Goal: Information Seeking & Learning: Learn about a topic

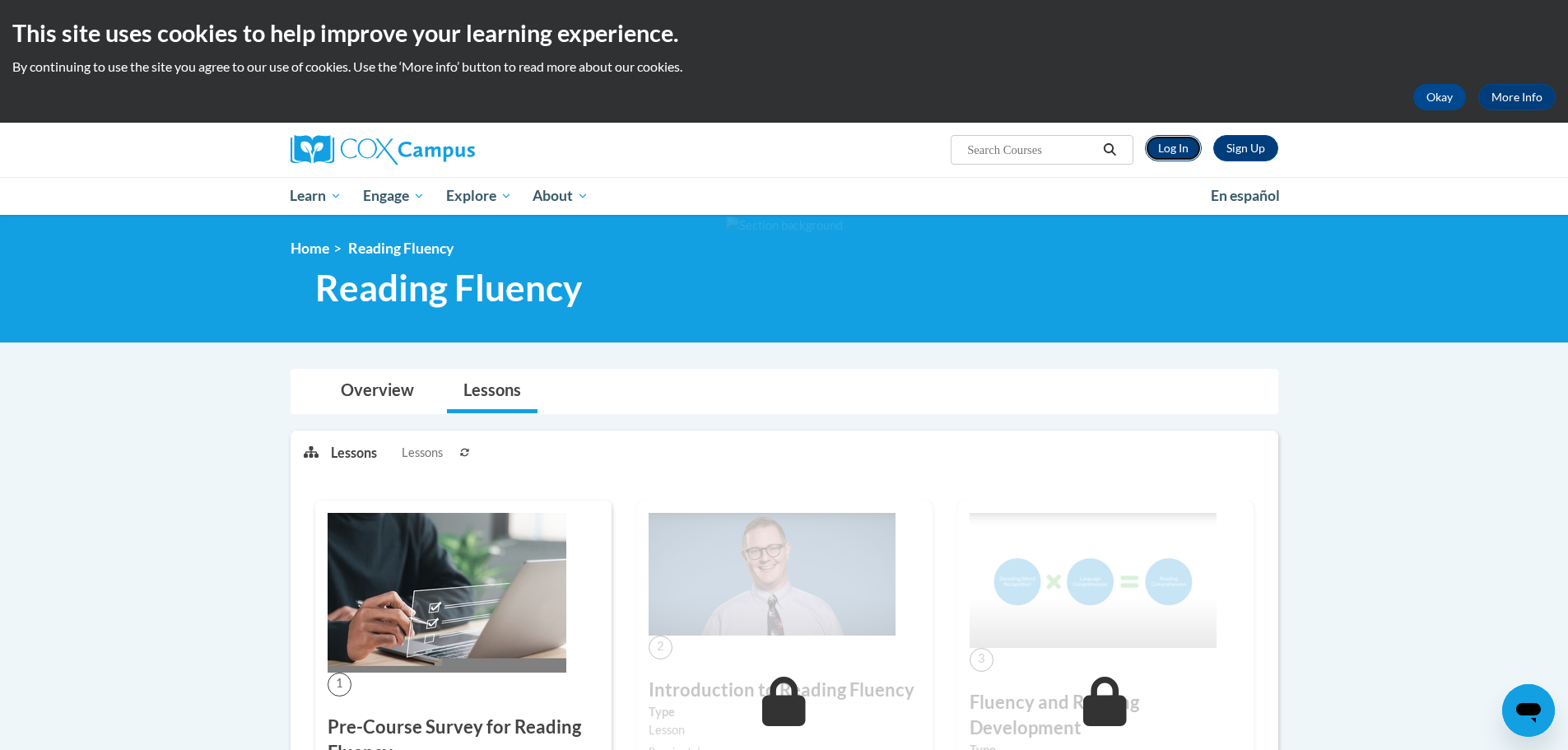
click at [1187, 155] on link "Log In" at bounding box center [1174, 148] width 57 height 27
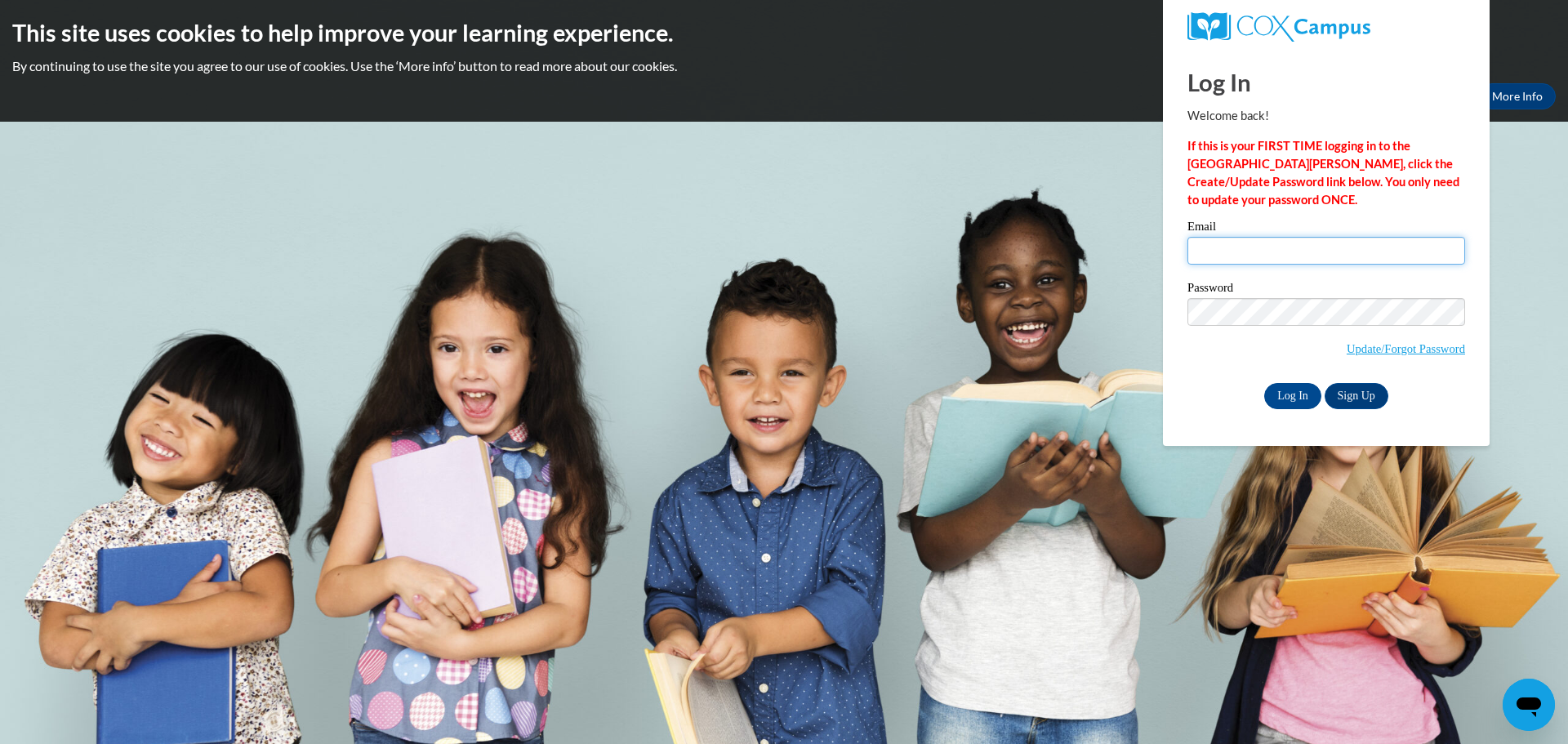
click at [1257, 249] on input "Email" at bounding box center [1326, 250] width 278 height 28
type input "ryan.sandberg@salem.k12.wi.us"
click at [1307, 390] on input "Log In" at bounding box center [1292, 396] width 57 height 26
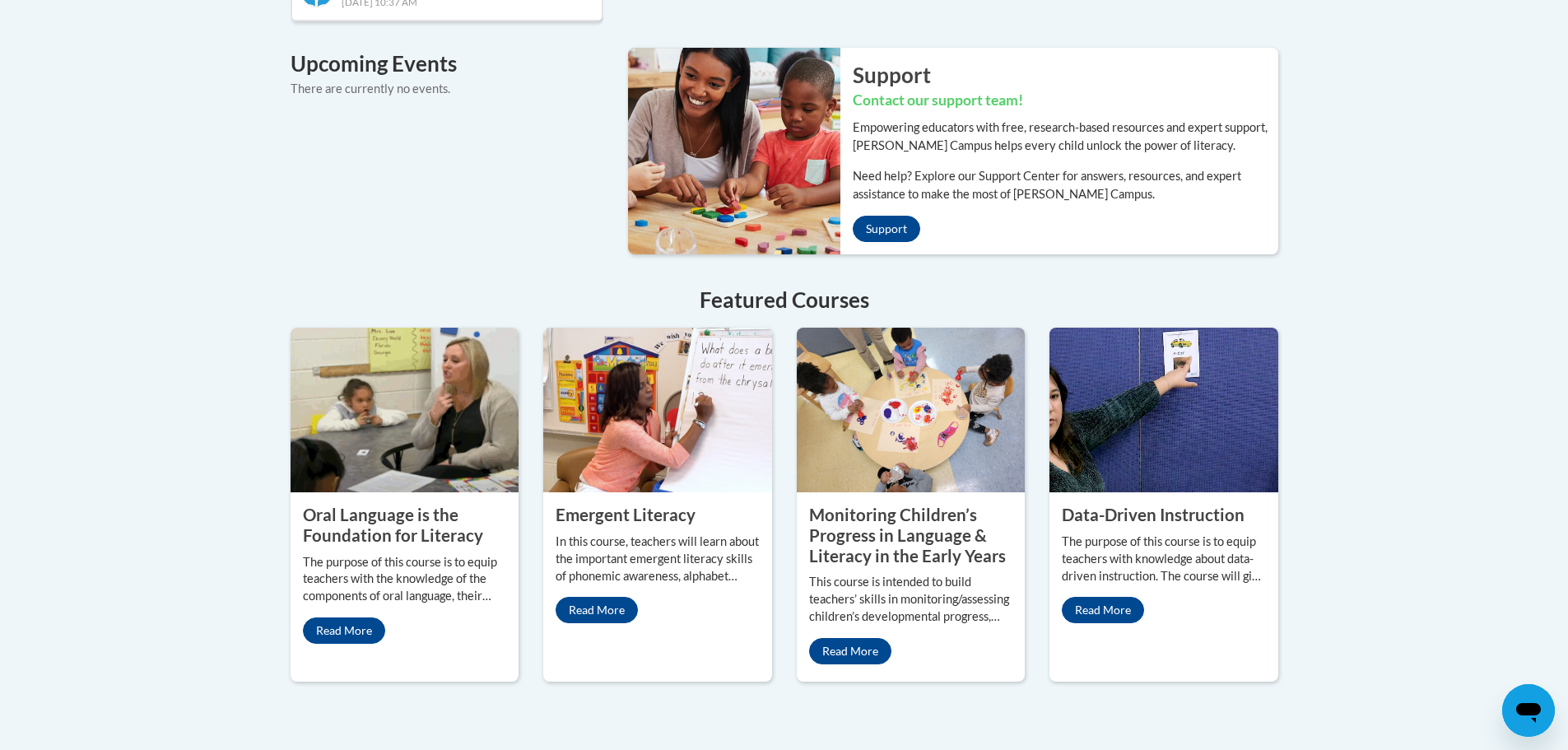
scroll to position [741, 0]
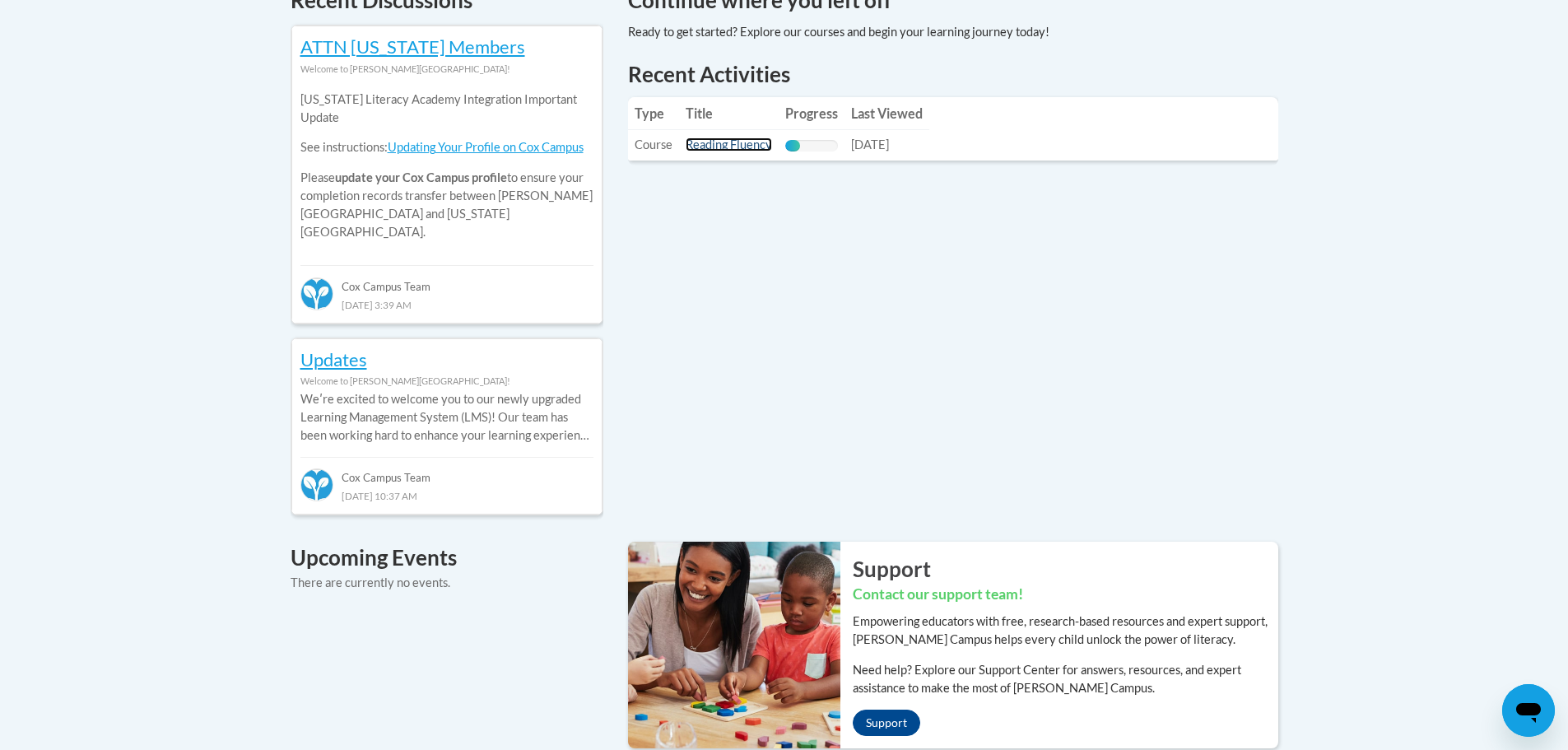
click at [729, 148] on link "Reading Fluency" at bounding box center [729, 144] width 86 height 14
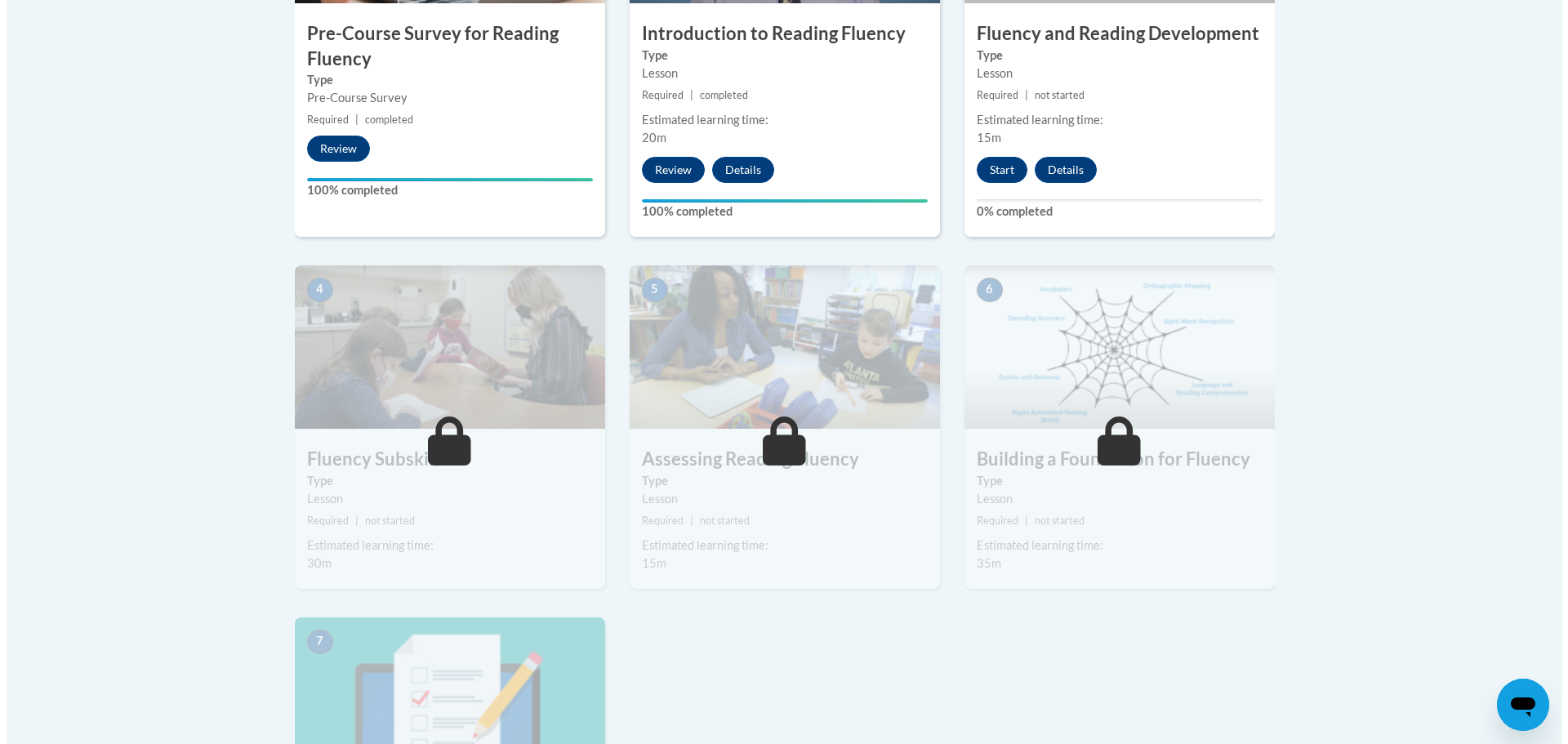
scroll to position [667, 0]
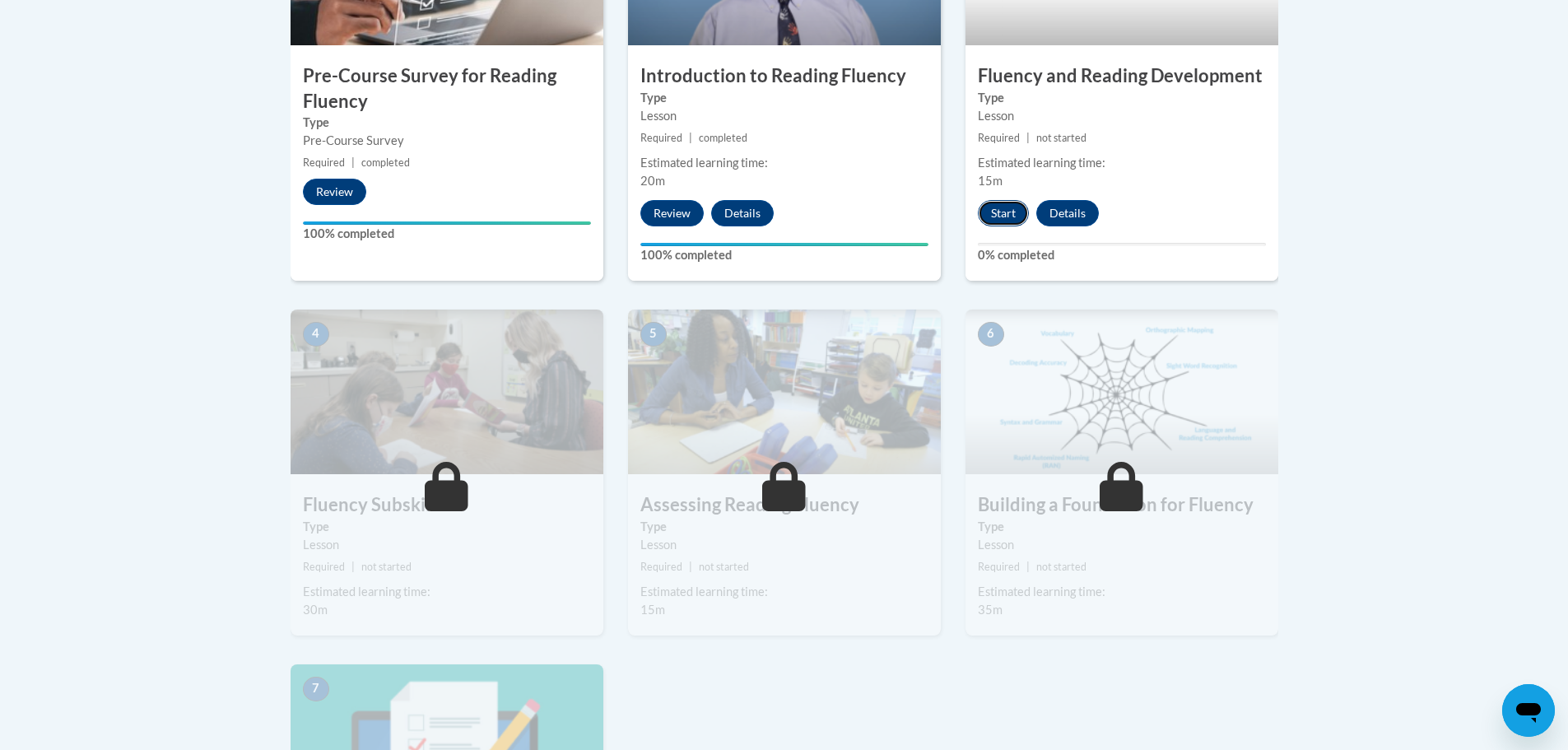
click at [1005, 209] on button "Start" at bounding box center [1004, 213] width 51 height 27
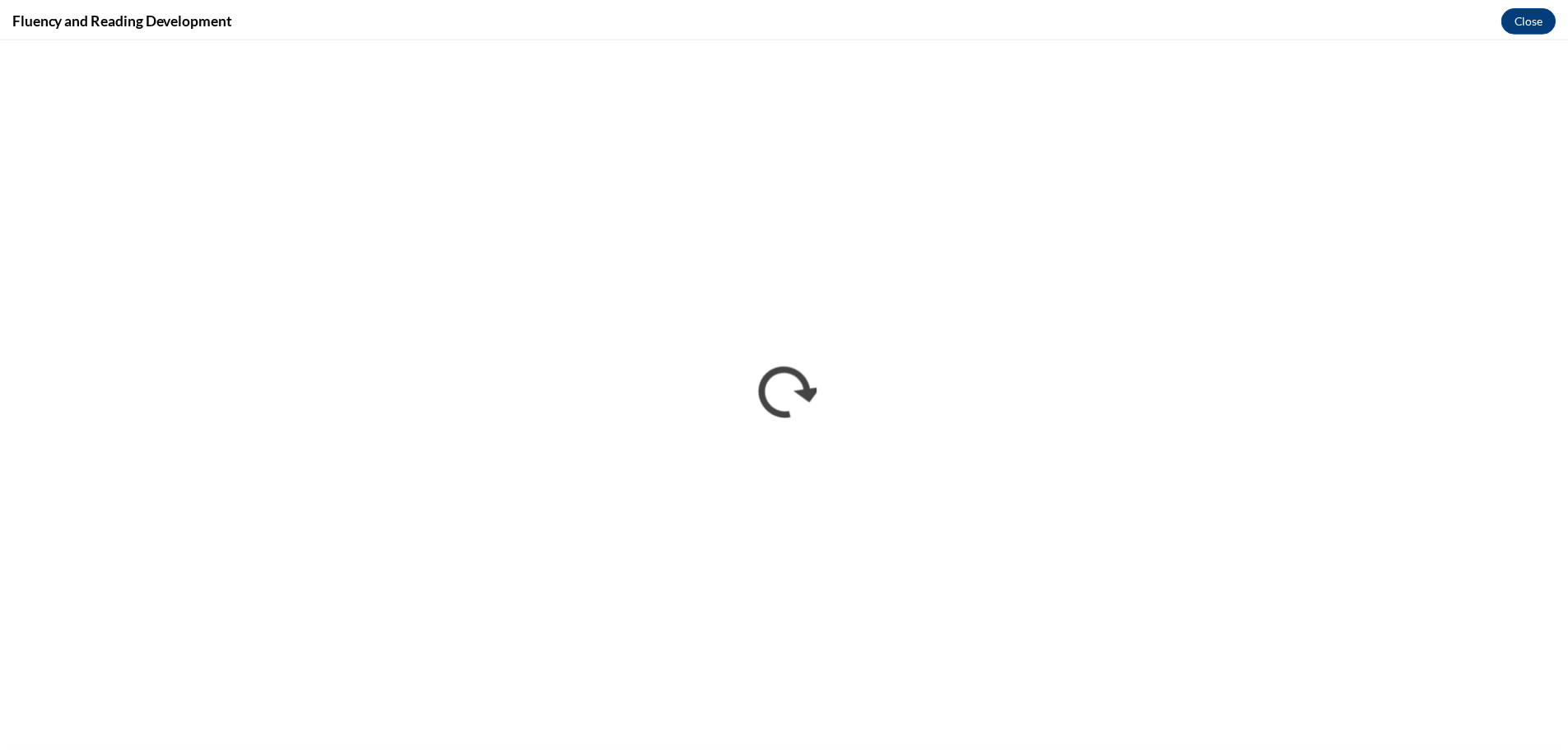
scroll to position [0, 0]
click at [1532, 18] on button "Close" at bounding box center [1541, 17] width 55 height 27
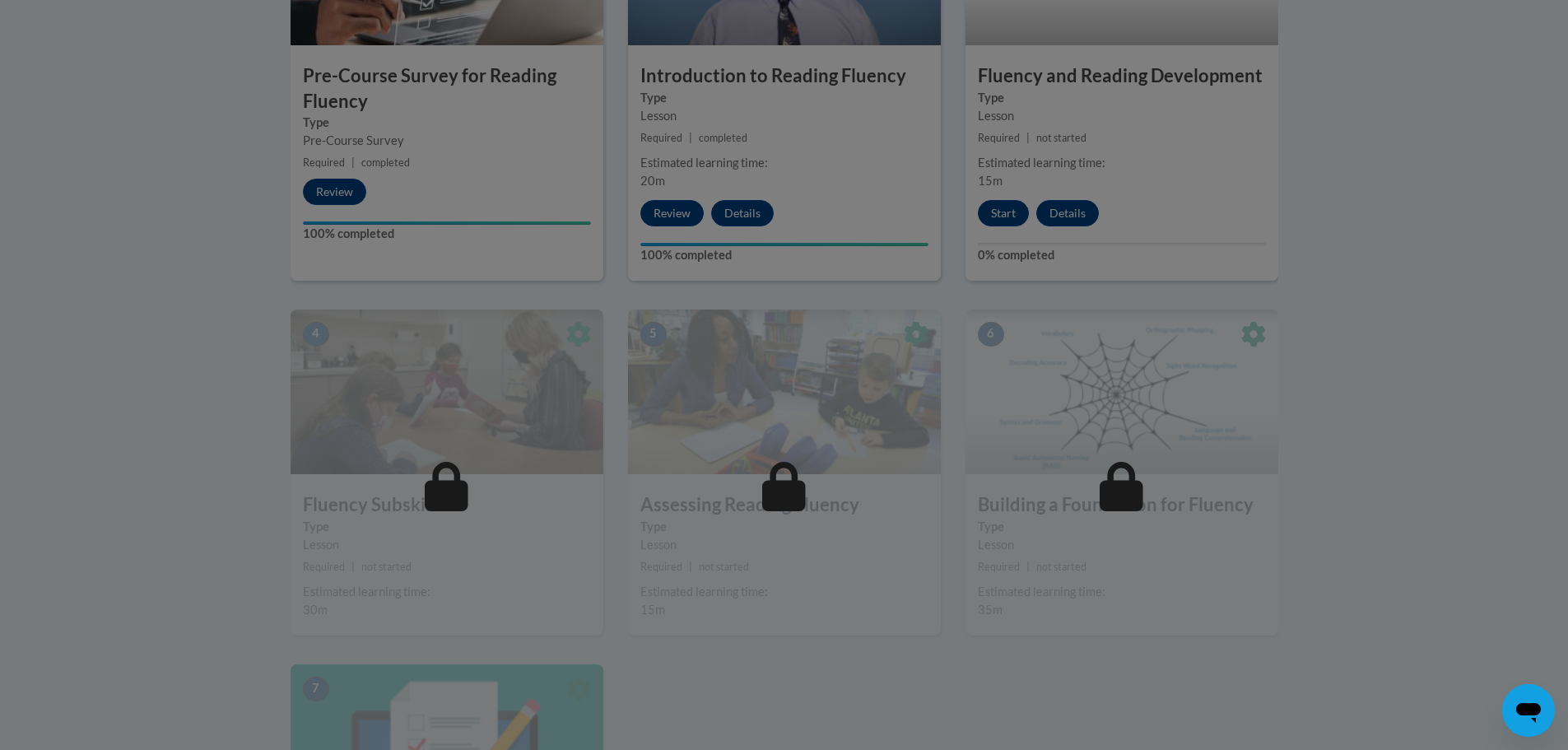
click at [1001, 211] on div at bounding box center [784, 375] width 1568 height 750
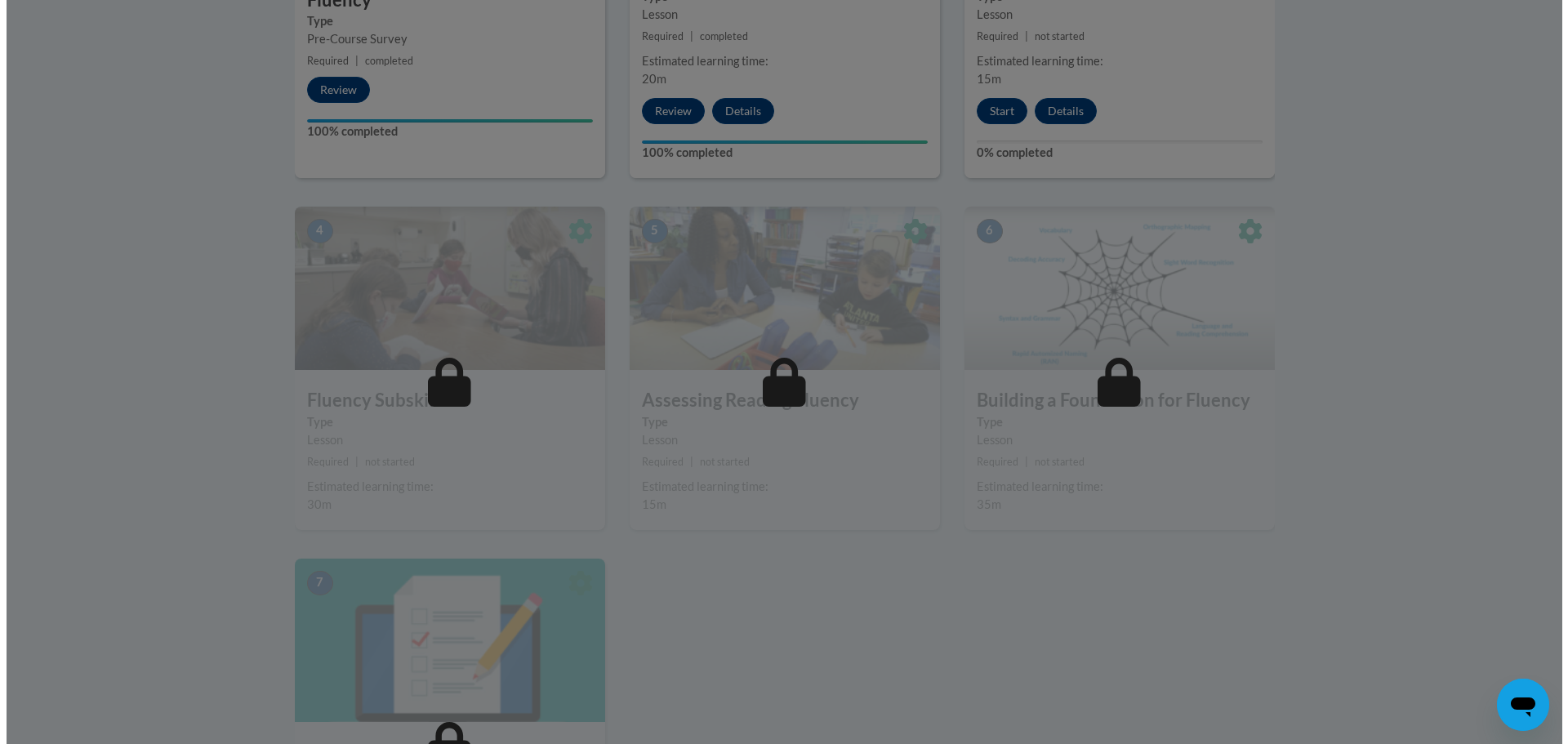
scroll to position [585, 0]
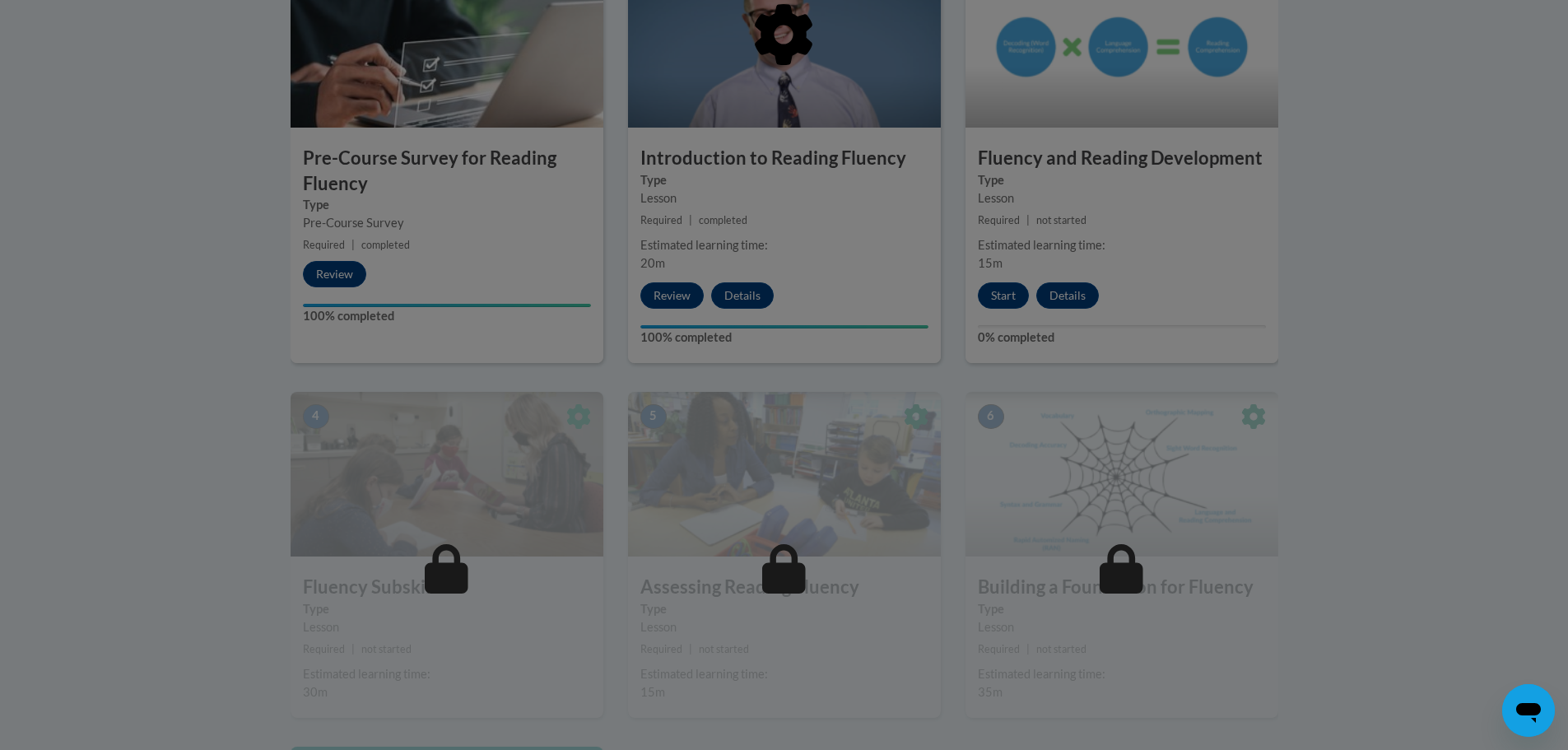
click at [1032, 186] on div at bounding box center [785, 120] width 988 height 313
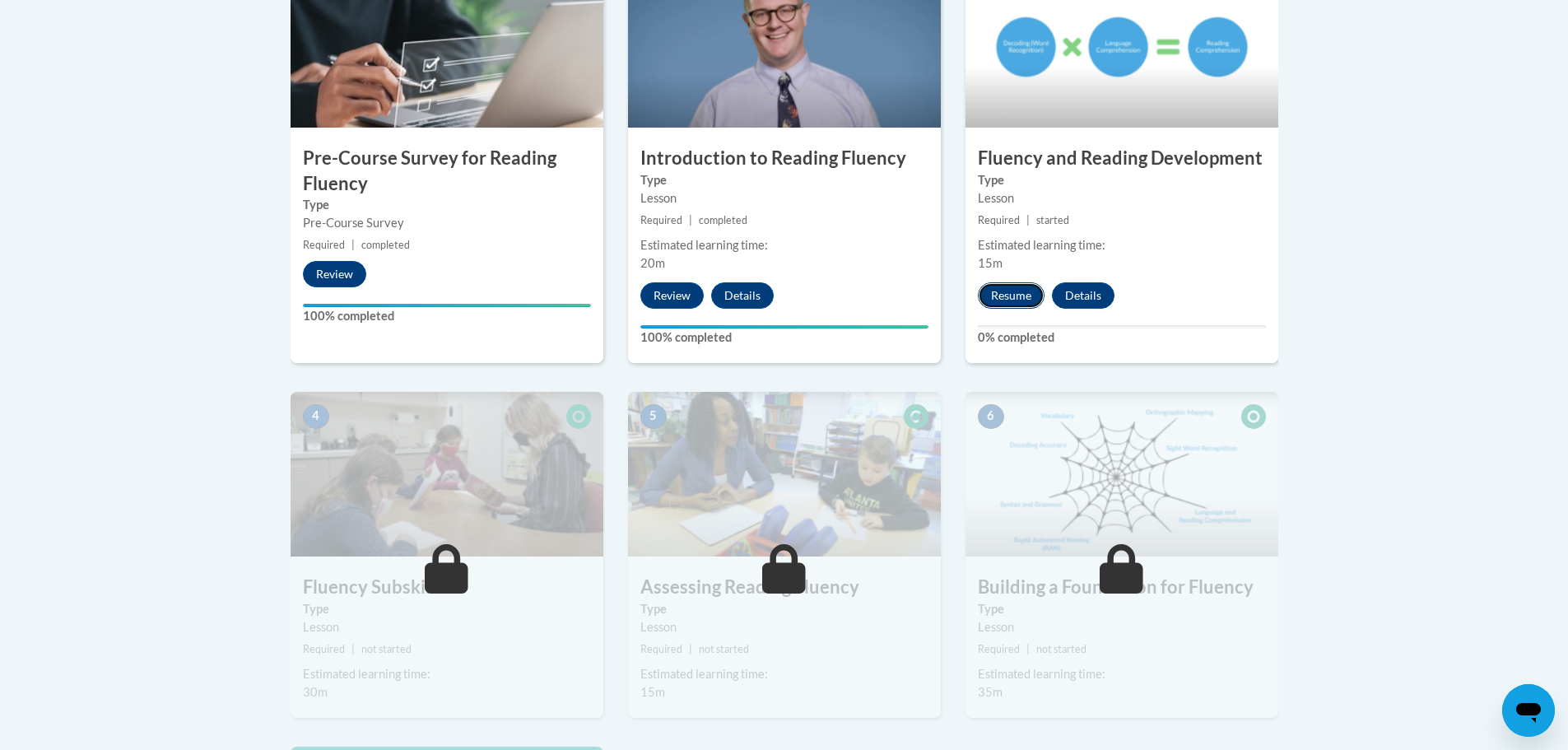
click at [1005, 292] on button "Resume" at bounding box center [1011, 295] width 67 height 27
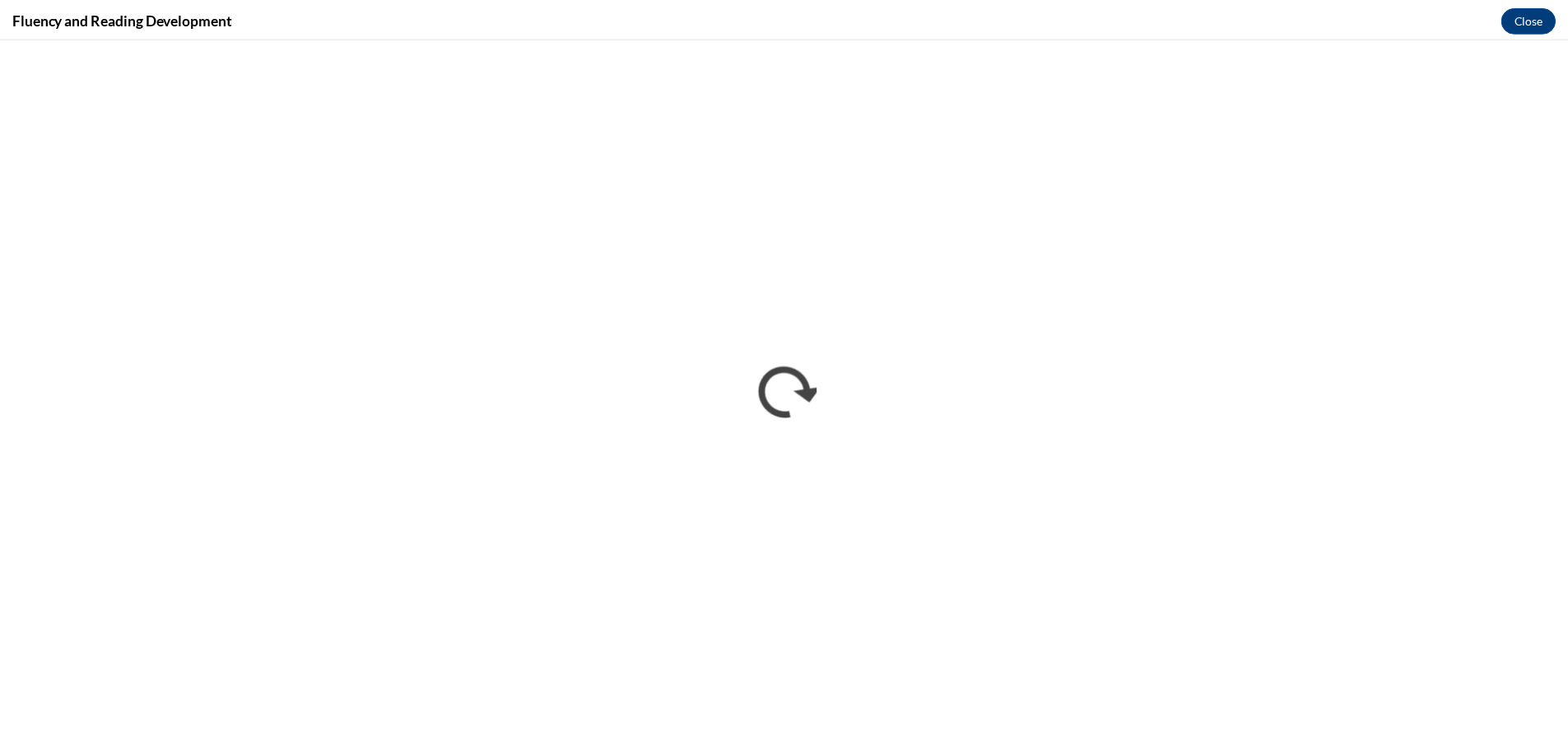
scroll to position [0, 0]
click at [1532, 20] on button "Close" at bounding box center [1541, 17] width 55 height 27
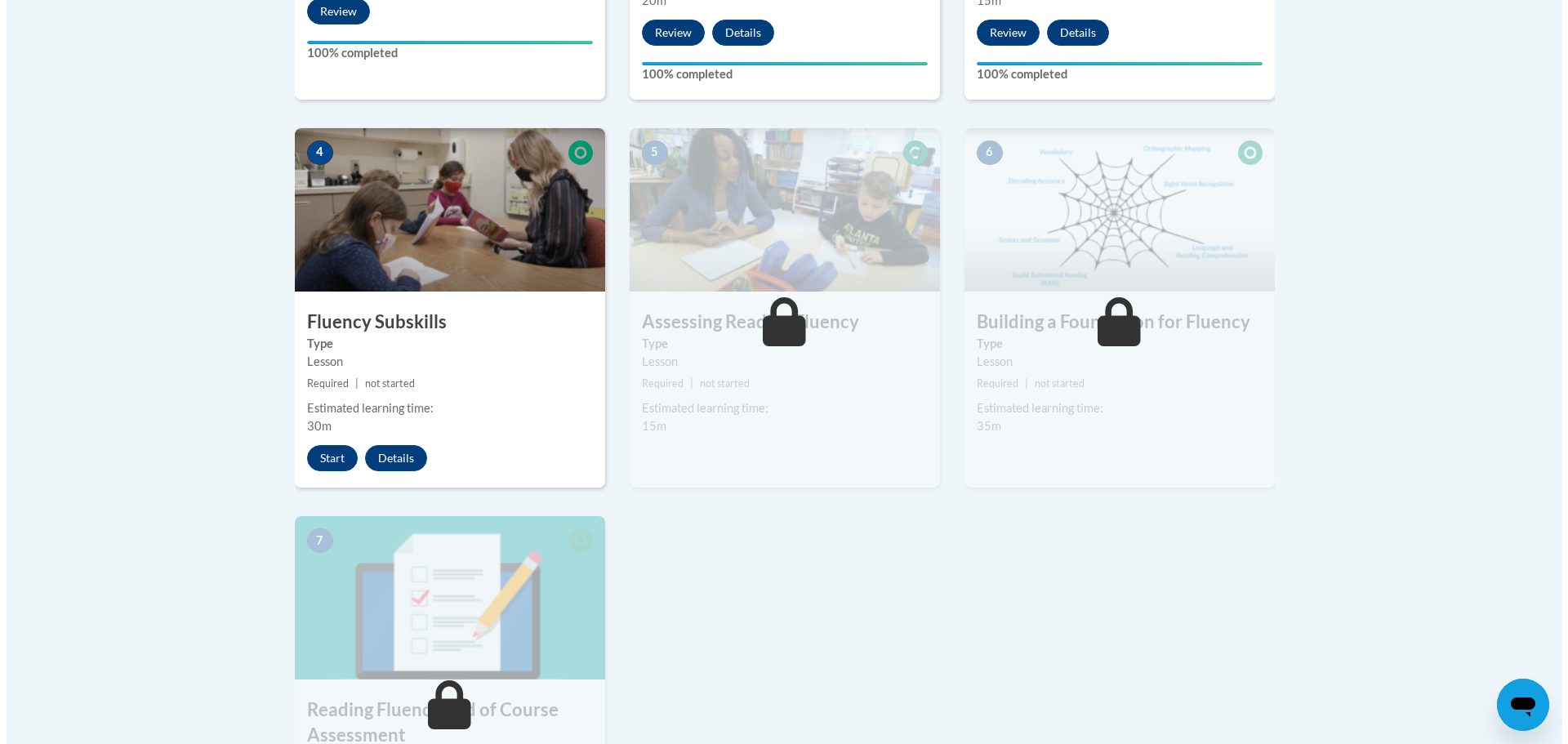
scroll to position [912, 0]
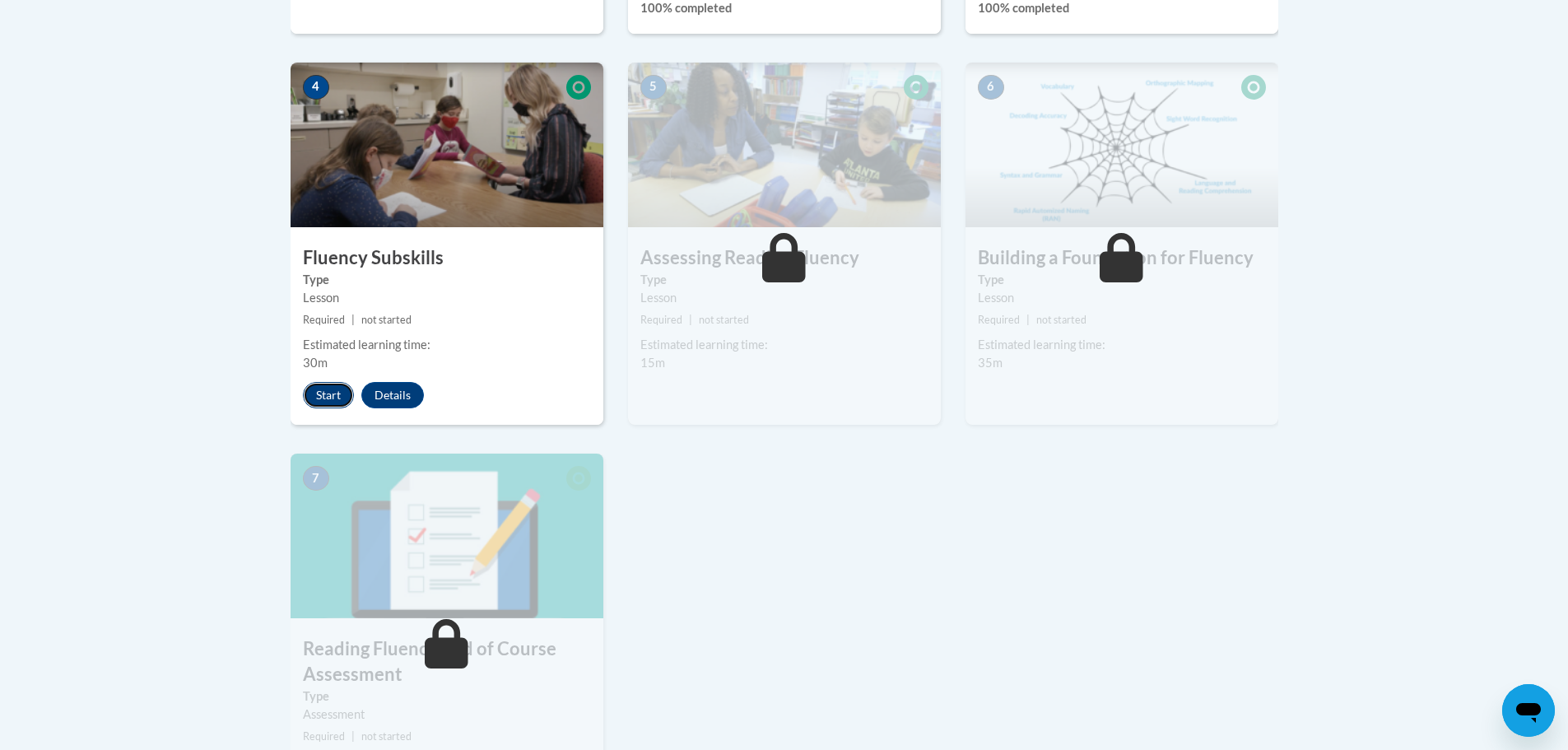
click at [322, 391] on button "Start" at bounding box center [328, 395] width 51 height 27
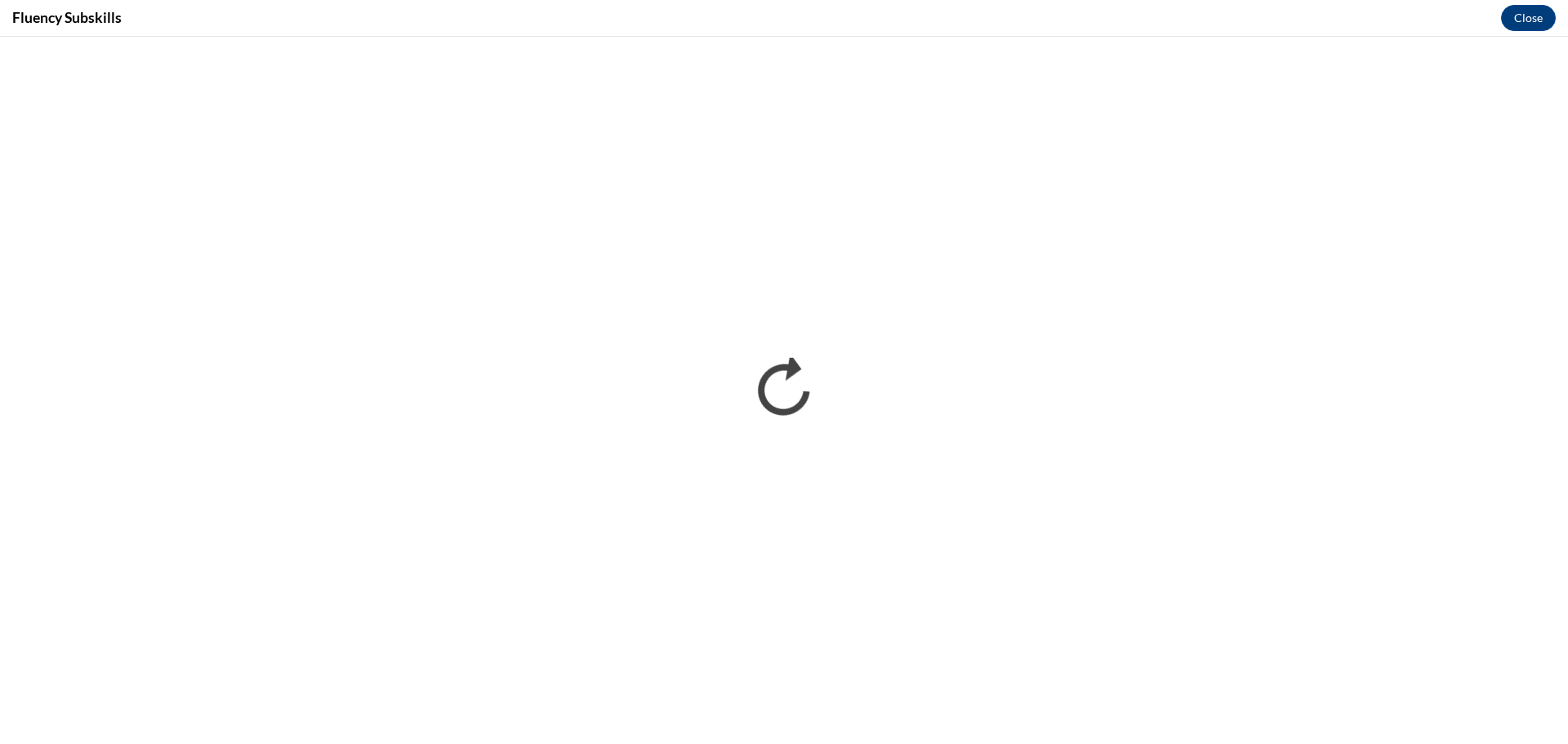
scroll to position [0, 0]
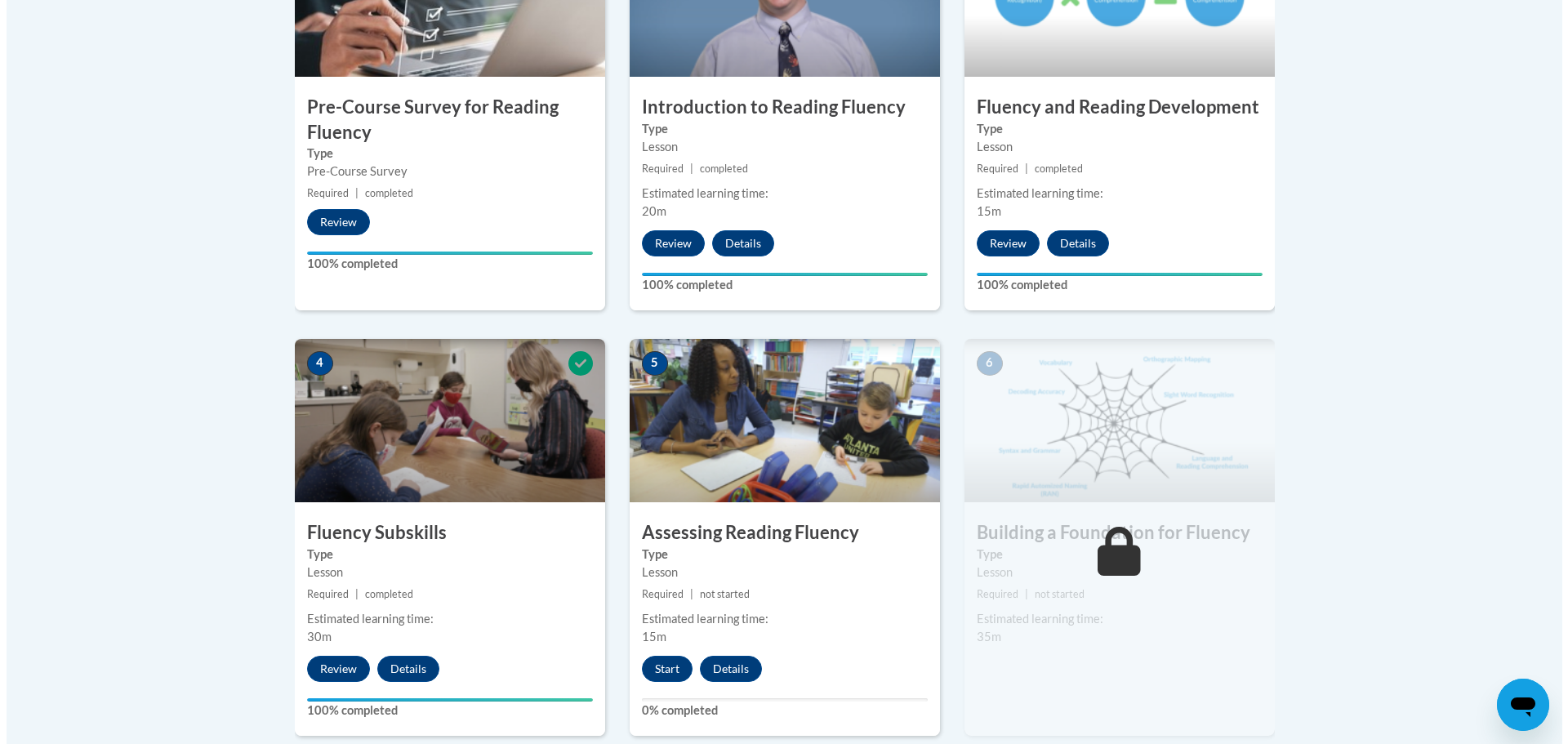
scroll to position [735, 0]
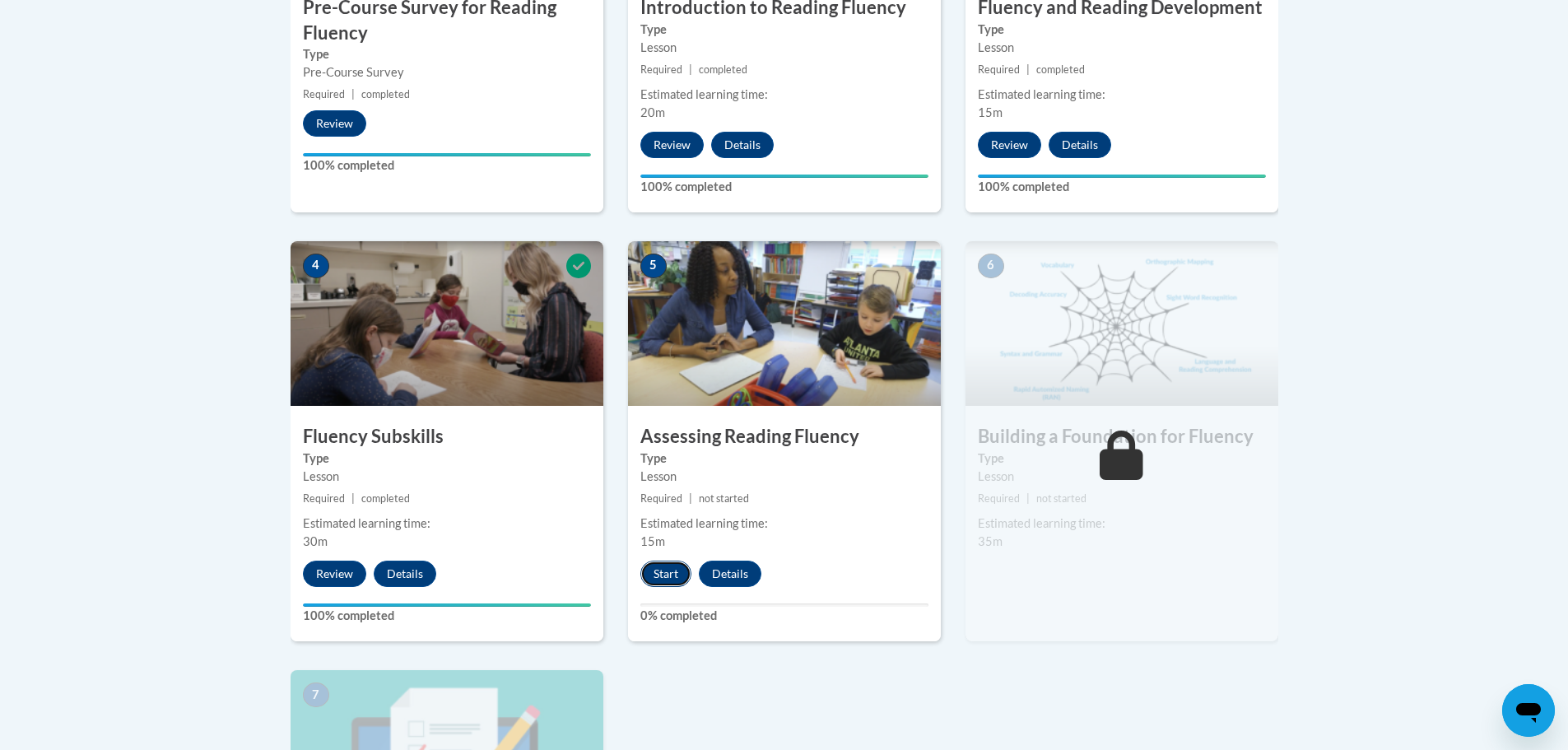
click at [665, 582] on button "Start" at bounding box center [666, 573] width 51 height 27
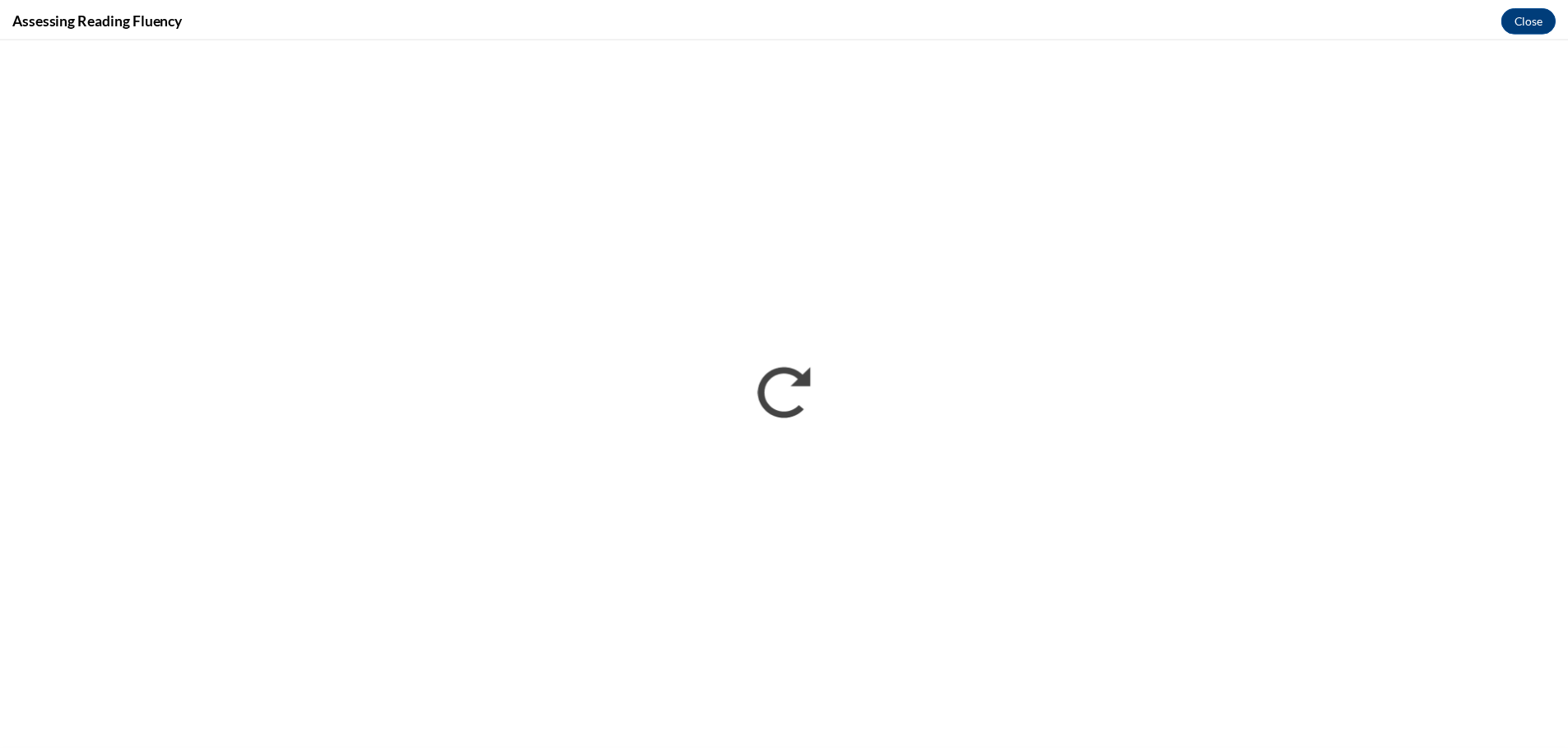
scroll to position [0, 0]
click at [1532, 26] on button "Close" at bounding box center [1541, 17] width 55 height 27
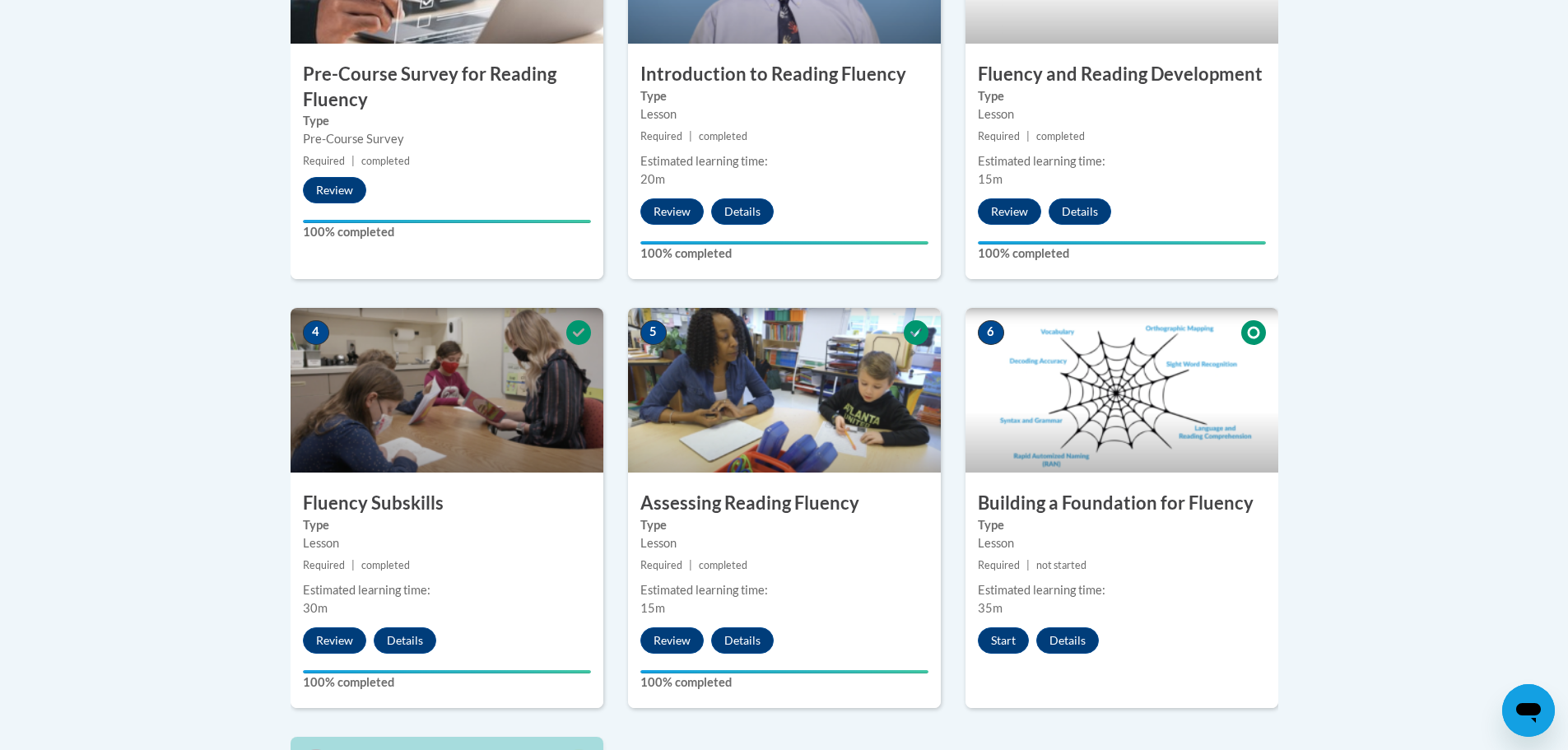
scroll to position [988, 0]
